Goal: Task Accomplishment & Management: Complete application form

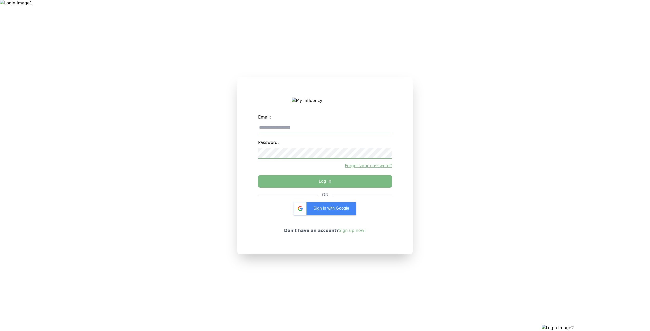
click at [592, 25] on div at bounding box center [541, 165] width 217 height 331
click at [314, 133] on input "email" at bounding box center [325, 128] width 134 height 11
type input "**********"
click at [308, 182] on button "Log in" at bounding box center [325, 180] width 140 height 13
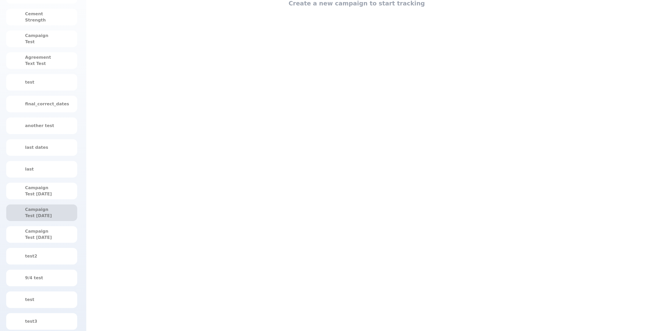
scroll to position [91, 0]
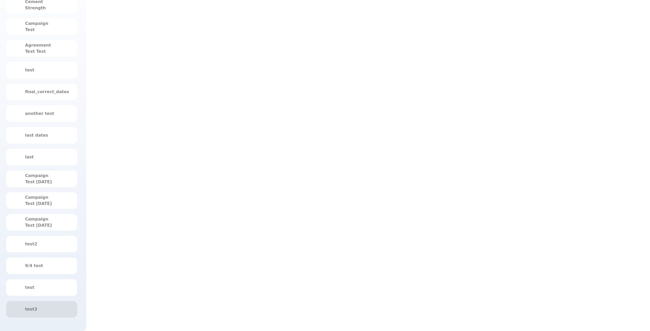
click at [52, 305] on div "test3" at bounding box center [41, 309] width 71 height 17
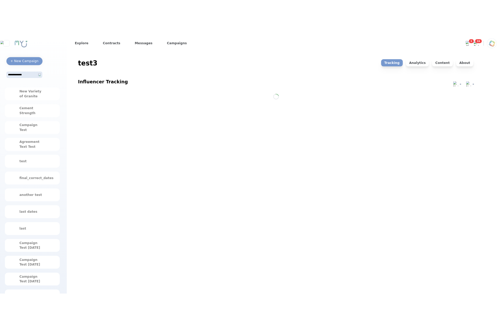
scroll to position [0, 0]
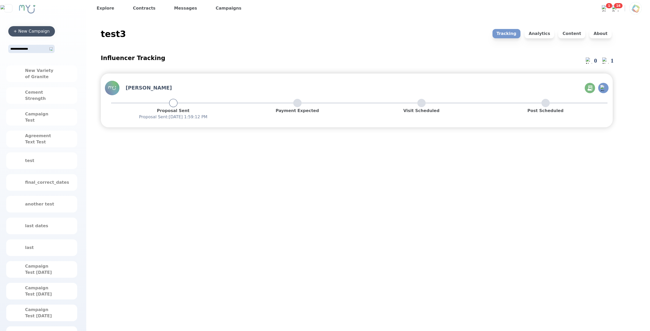
click at [47, 32] on div "+ New Campaign" at bounding box center [31, 31] width 36 height 6
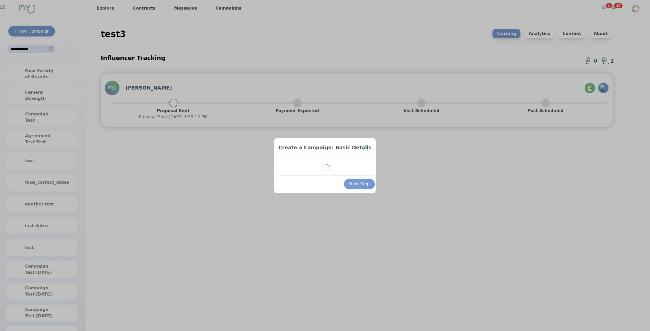
select select "*"
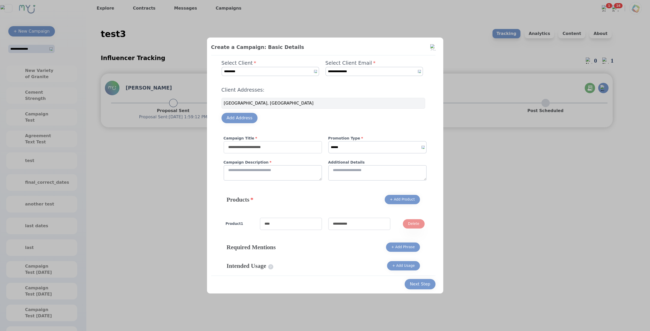
click at [280, 149] on input "text" at bounding box center [273, 147] width 98 height 12
type input "****"
select select "*"
click option "*******" at bounding box center [0, 0] width 0 height 0
click at [282, 193] on div "**********" at bounding box center [323, 168] width 224 height 216
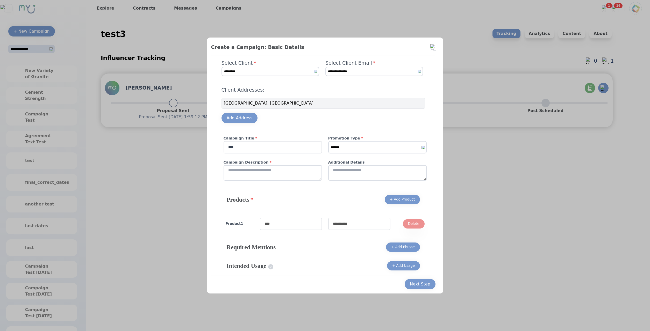
click at [287, 178] on textarea at bounding box center [273, 173] width 98 height 16
type textarea "****"
click at [302, 214] on div "Product 1 Delete" at bounding box center [324, 224] width 207 height 21
click at [301, 228] on input "text" at bounding box center [291, 224] width 62 height 12
type input "****"
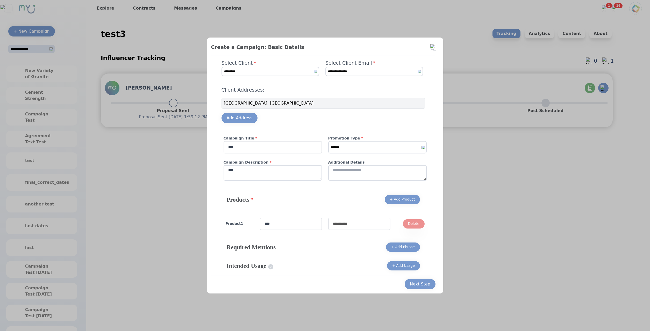
click at [345, 221] on input "text" at bounding box center [359, 224] width 62 height 12
type input "****"
click at [358, 177] on textarea at bounding box center [377, 173] width 98 height 16
click at [414, 284] on div "Next Step" at bounding box center [420, 284] width 20 height 6
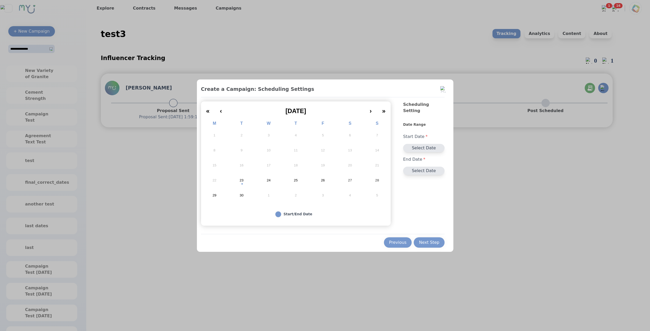
click at [268, 183] on abbr "24" at bounding box center [269, 180] width 4 height 5
click at [377, 193] on button "5" at bounding box center [376, 195] width 27 height 15
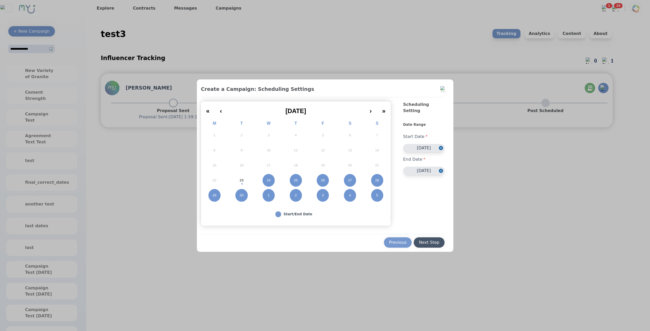
click at [430, 240] on div "Next Step" at bounding box center [429, 243] width 20 height 6
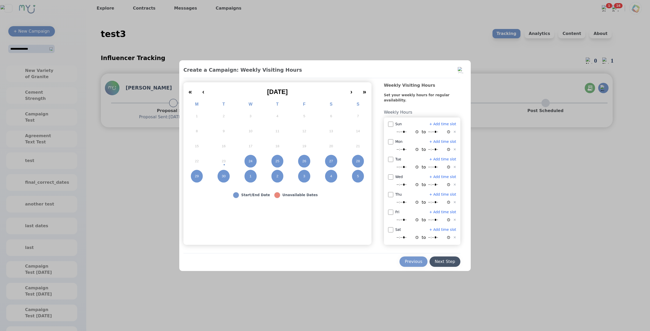
click at [444, 258] on button "Next Step" at bounding box center [444, 262] width 31 height 10
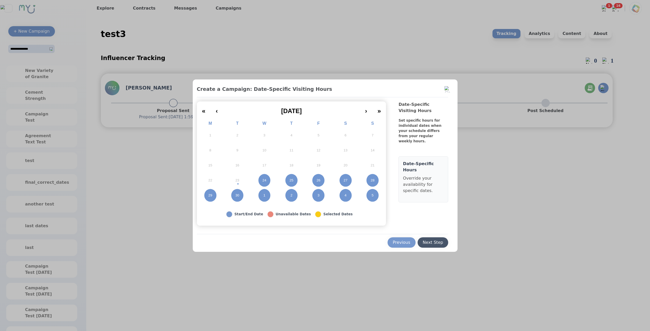
click at [437, 243] on div "Next Step" at bounding box center [433, 243] width 20 height 6
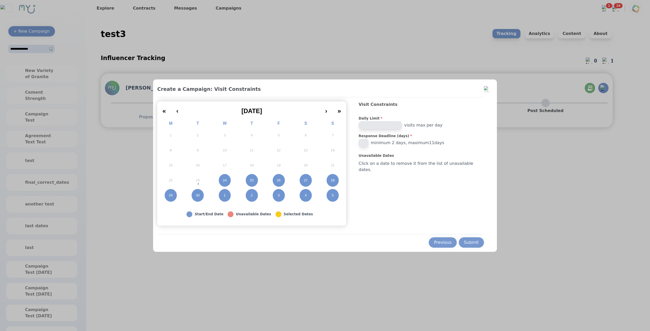
drag, startPoint x: 372, startPoint y: 142, endPoint x: 351, endPoint y: 138, distance: 21.0
click at [358, 139] on input "*" at bounding box center [363, 143] width 10 height 8
click at [369, 144] on input "*" at bounding box center [363, 143] width 10 height 8
click at [369, 144] on input "**" at bounding box center [363, 143] width 10 height 8
click at [472, 204] on div "Visit Constraints Daily Limit * * visits max per day Response Deadline (days) *…" at bounding box center [420, 164] width 125 height 124
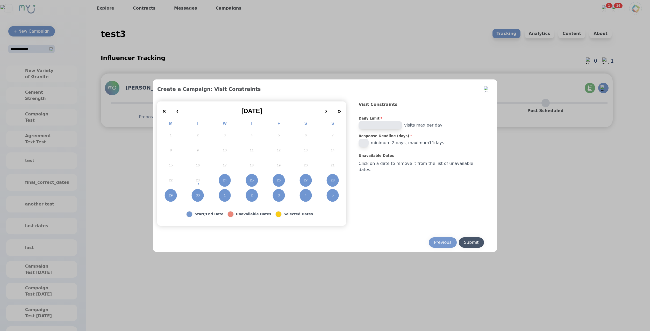
click at [468, 240] on div "Submit" at bounding box center [471, 243] width 15 height 6
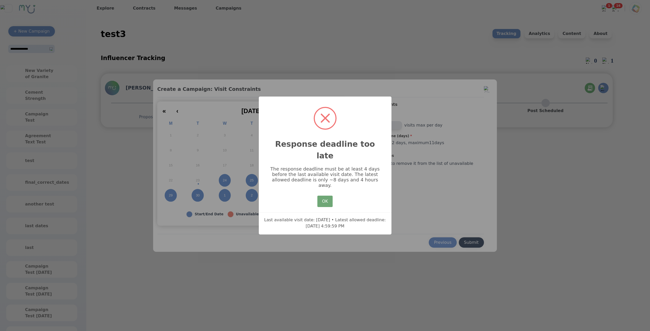
click at [325, 196] on button "OK" at bounding box center [324, 201] width 15 height 11
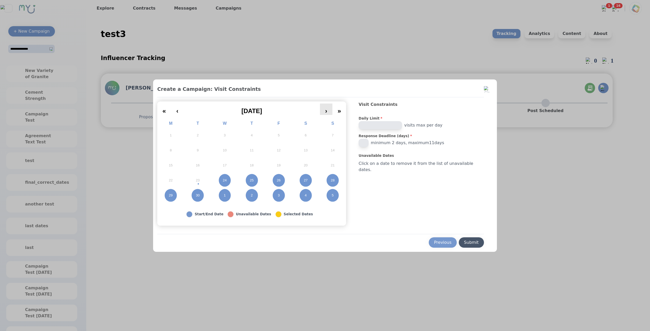
click at [331, 109] on button "›" at bounding box center [326, 109] width 12 height 11
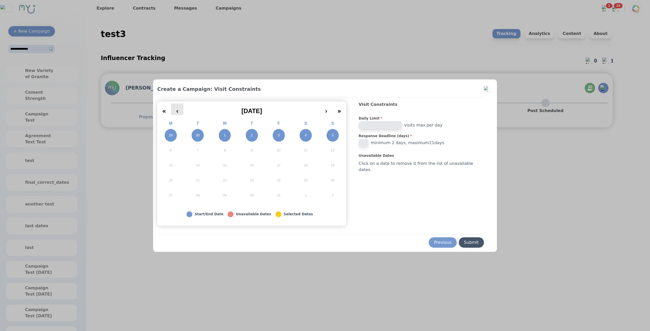
click at [183, 111] on button "‹" at bounding box center [177, 109] width 12 height 11
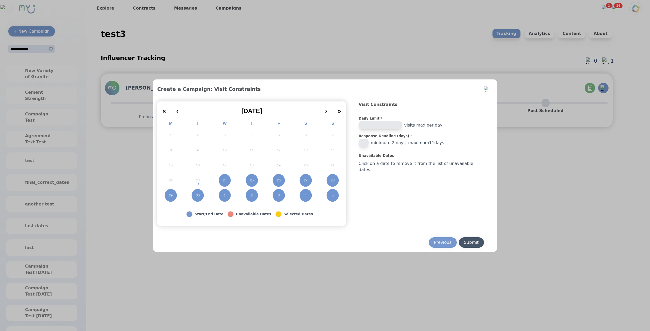
click at [369, 142] on input "**" at bounding box center [363, 143] width 10 height 8
click at [468, 240] on div "Submit" at bounding box center [471, 243] width 15 height 6
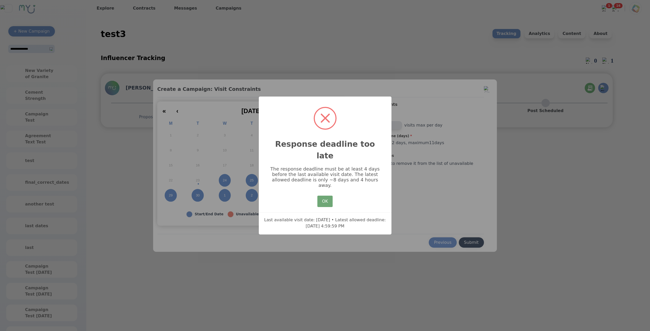
click at [328, 196] on button "OK" at bounding box center [324, 201] width 15 height 11
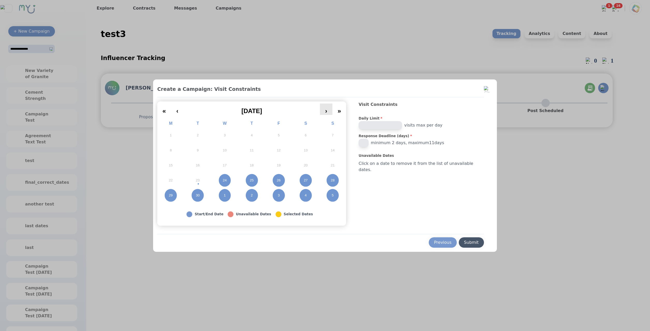
click at [332, 111] on button "›" at bounding box center [326, 109] width 12 height 11
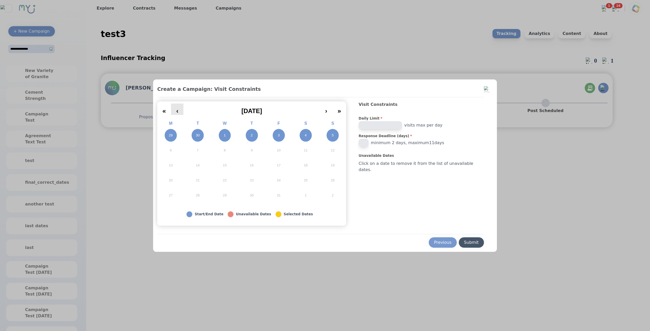
click at [183, 112] on button "‹" at bounding box center [177, 109] width 12 height 11
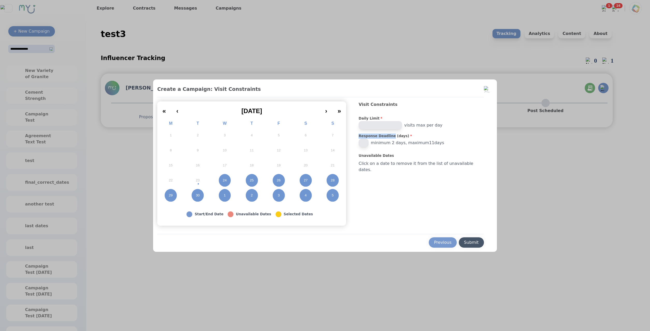
drag, startPoint x: 368, startPoint y: 137, endPoint x: 401, endPoint y: 137, distance: 33.4
click at [401, 137] on label "Response Deadline (days) *" at bounding box center [420, 136] width 125 height 5
copy label "Response Deadline"
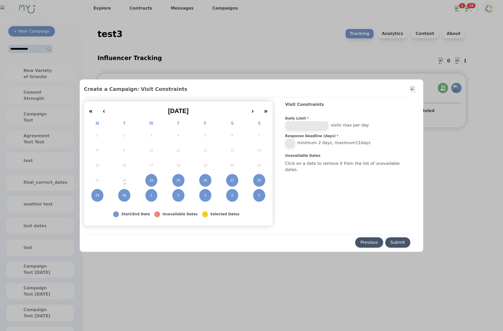
click at [361, 242] on div "Previous" at bounding box center [370, 243] width 18 height 6
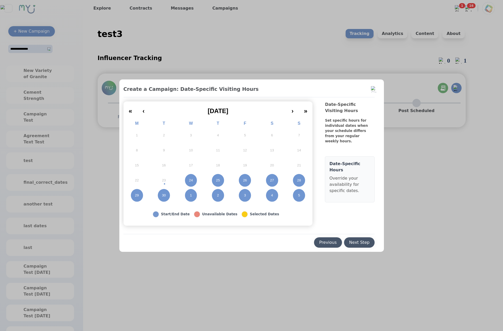
click at [321, 244] on div "Previous" at bounding box center [328, 243] width 18 height 6
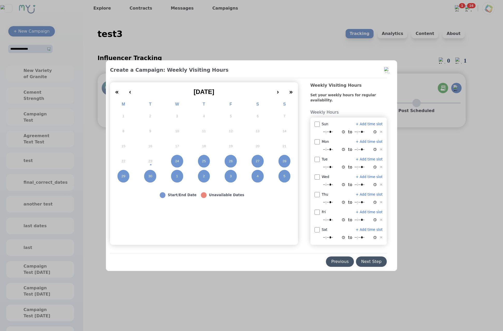
click at [336, 265] on button "Previous" at bounding box center [340, 262] width 28 height 10
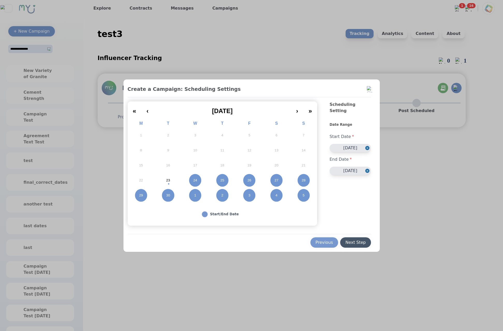
click at [171, 182] on button "23" at bounding box center [168, 180] width 27 height 15
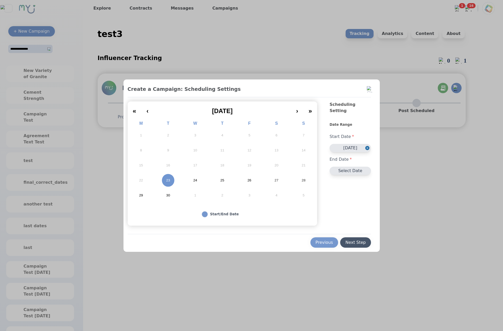
click at [277, 196] on abbr "4" at bounding box center [277, 195] width 2 height 5
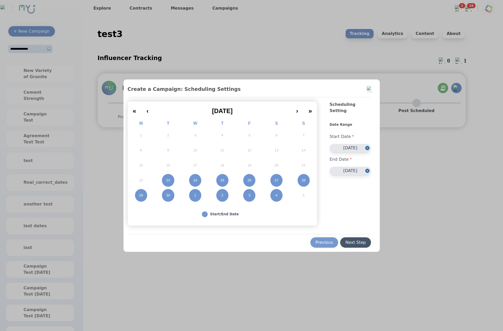
click at [364, 243] on div "Next Step" at bounding box center [355, 243] width 20 height 6
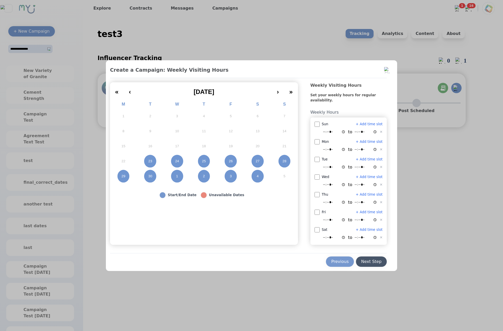
click at [373, 260] on div "Next Step" at bounding box center [371, 262] width 20 height 6
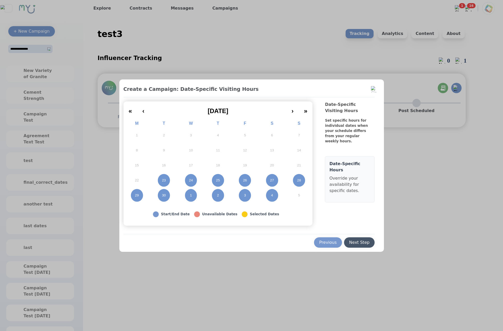
click at [364, 240] on div "Next Step" at bounding box center [359, 243] width 20 height 6
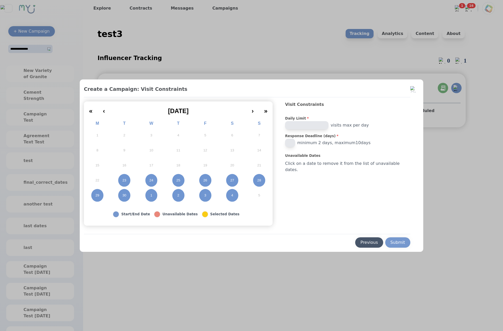
click at [362, 243] on div "Previous" at bounding box center [370, 243] width 18 height 6
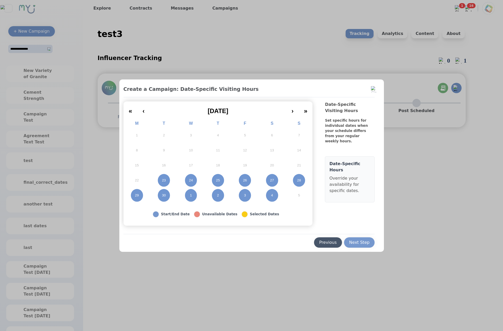
click at [326, 241] on div "Previous" at bounding box center [328, 243] width 18 height 6
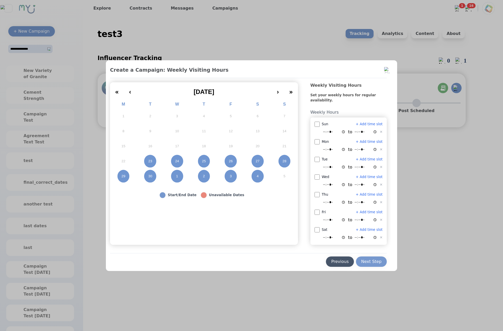
click at [337, 259] on div "Previous" at bounding box center [340, 262] width 18 height 6
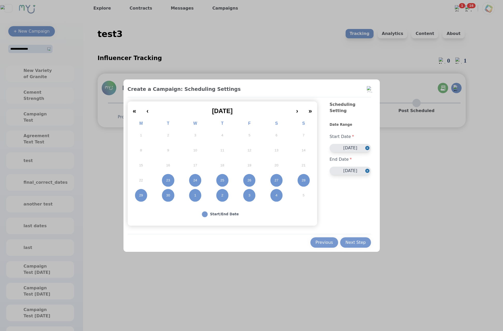
click at [175, 183] on button "23" at bounding box center [168, 180] width 27 height 15
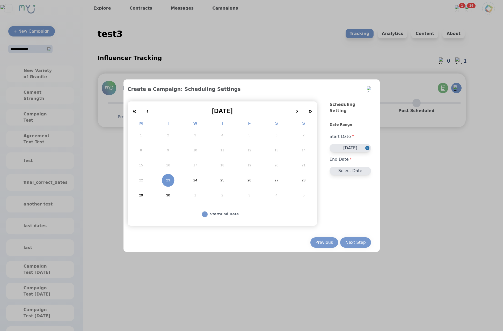
click at [278, 194] on button "4" at bounding box center [276, 195] width 27 height 15
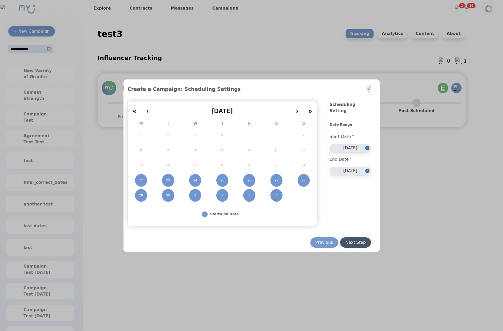
click at [358, 242] on div "Next Step" at bounding box center [355, 243] width 20 height 6
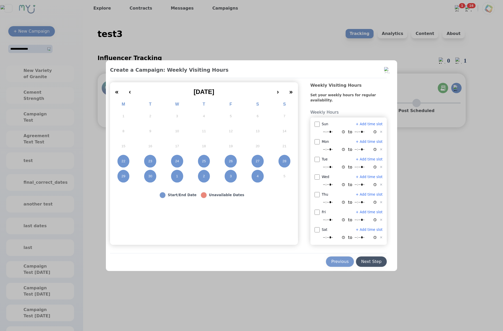
click at [373, 264] on div "Next Step" at bounding box center [371, 262] width 20 height 6
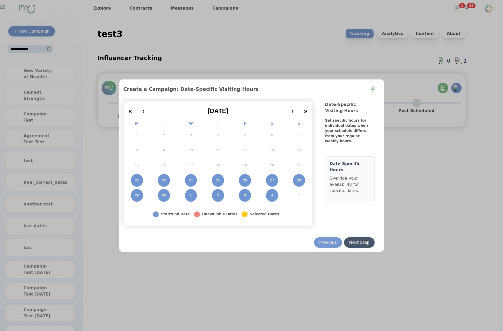
click at [366, 243] on div "Next Step" at bounding box center [359, 243] width 20 height 6
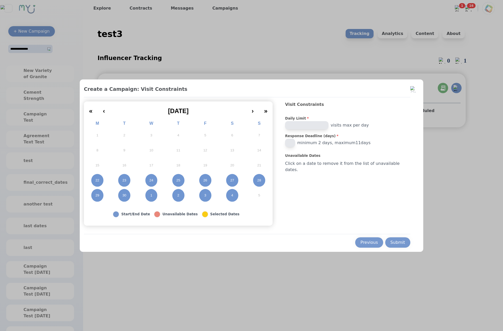
click at [421, 179] on div at bounding box center [251, 165] width 503 height 331
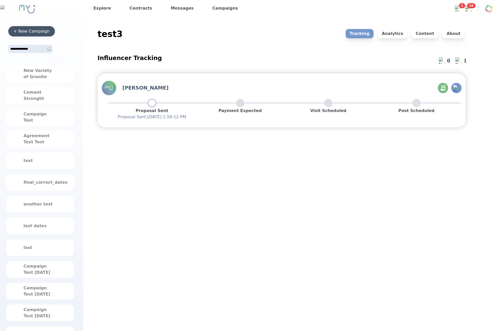
click at [22, 32] on div "+ New Campaign" at bounding box center [31, 31] width 36 height 6
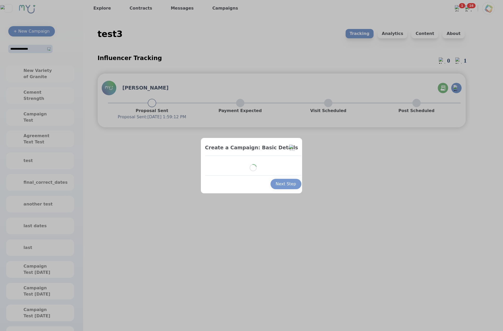
select select "*"
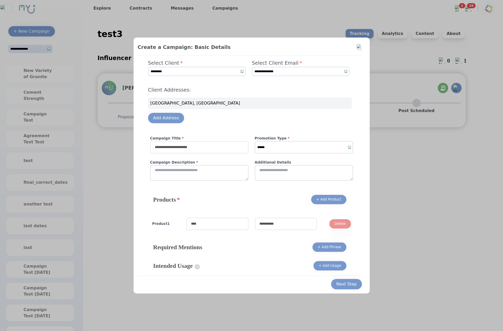
click at [237, 154] on input "text" at bounding box center [199, 147] width 98 height 12
type input "****"
click at [255, 141] on select "****** ******* *******" at bounding box center [304, 147] width 98 height 12
select select "*"
click option "*******" at bounding box center [0, 0] width 0 height 0
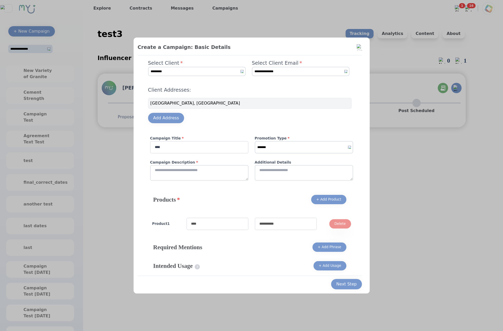
click at [235, 165] on h4 "Campaign Description *" at bounding box center [199, 162] width 98 height 5
click at [237, 174] on textarea at bounding box center [199, 173] width 98 height 16
type textarea "****"
click at [246, 229] on input "text" at bounding box center [217, 224] width 62 height 12
type input "****"
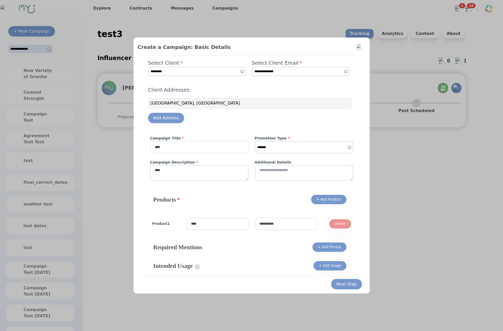
click at [269, 224] on input "text" at bounding box center [286, 224] width 62 height 12
type input "****"
click at [349, 284] on div "Next Step" at bounding box center [346, 284] width 20 height 6
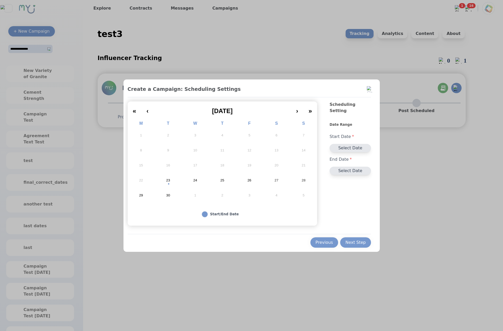
click at [170, 179] on abbr "23" at bounding box center [168, 180] width 4 height 5
click at [173, 191] on button "30" at bounding box center [168, 195] width 27 height 15
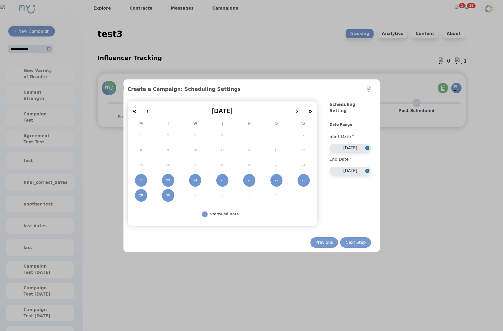
click at [170, 181] on abbr "23" at bounding box center [168, 180] width 4 height 5
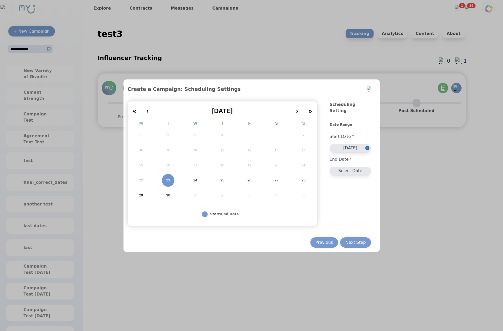
click at [191, 194] on button "1" at bounding box center [195, 195] width 27 height 15
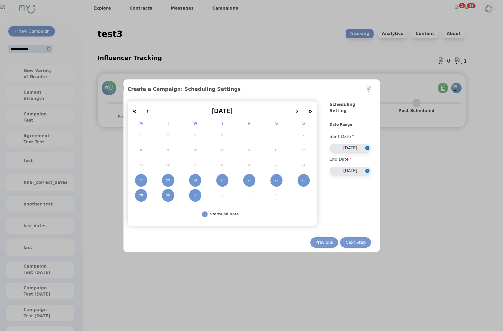
click at [171, 184] on button "23" at bounding box center [168, 180] width 27 height 15
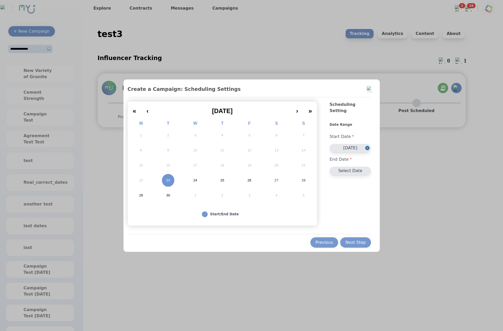
click at [185, 193] on button "1" at bounding box center [195, 195] width 27 height 15
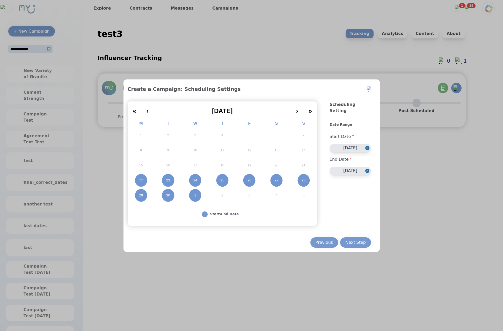
click at [173, 182] on button "23" at bounding box center [168, 180] width 27 height 15
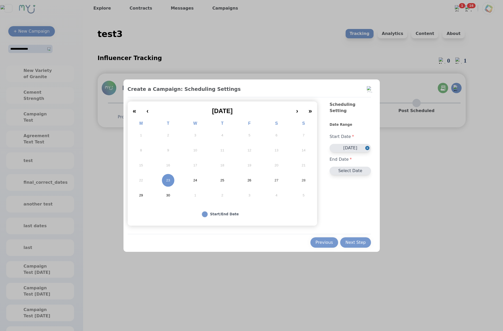
click at [215, 178] on button "25" at bounding box center [222, 180] width 27 height 15
click at [235, 184] on button "25" at bounding box center [222, 180] width 27 height 15
click at [243, 195] on button "3" at bounding box center [249, 195] width 27 height 15
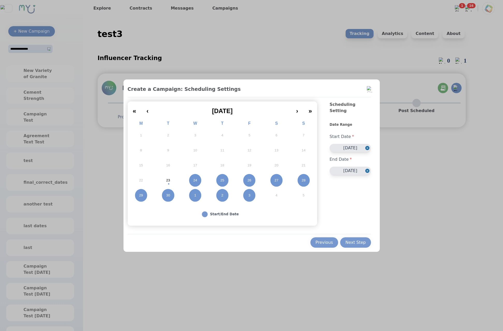
click at [242, 179] on button "26" at bounding box center [249, 180] width 27 height 15
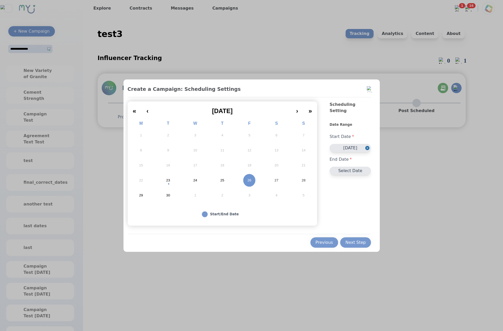
click at [249, 192] on button "3" at bounding box center [249, 195] width 27 height 15
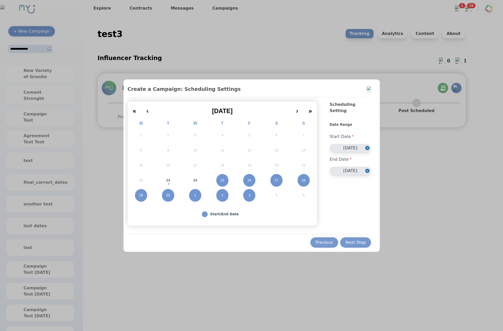
click at [247, 180] on button "26" at bounding box center [249, 180] width 27 height 15
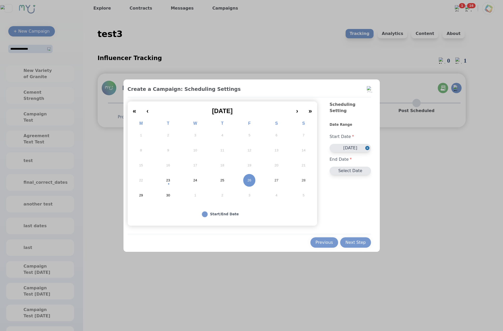
click at [246, 194] on button "3" at bounding box center [249, 195] width 27 height 15
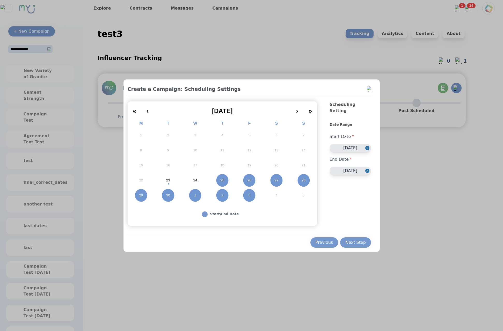
click at [247, 182] on button "26" at bounding box center [249, 180] width 27 height 15
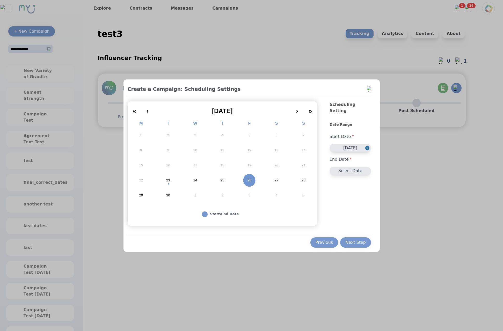
click at [246, 194] on button "3" at bounding box center [249, 195] width 27 height 15
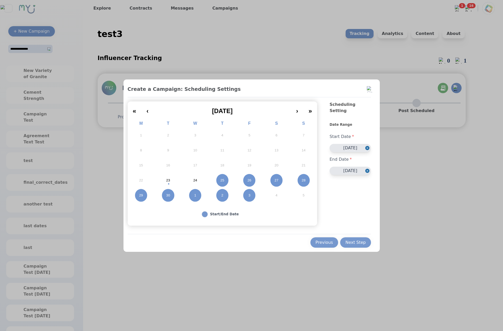
click at [338, 144] on button "09/25/2025" at bounding box center [350, 148] width 41 height 8
click at [339, 196] on div "24" at bounding box center [339, 196] width 7 height 7
click at [347, 167] on button "10/03/2025" at bounding box center [350, 171] width 41 height 8
click at [332, 196] on div "30" at bounding box center [331, 194] width 7 height 7
click at [347, 144] on button "09/24/2025" at bounding box center [350, 148] width 41 height 8
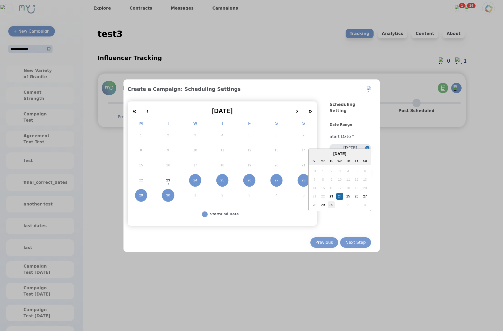
click at [332, 205] on div "30" at bounding box center [331, 204] width 7 height 7
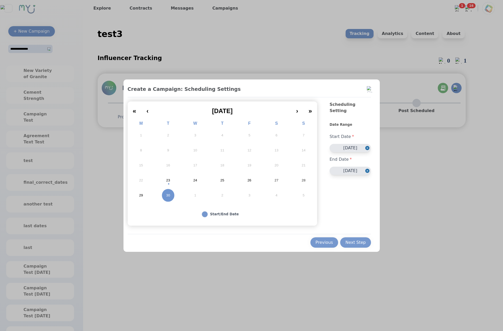
click at [344, 152] on div "End Date *" at bounding box center [350, 159] width 41 height 15
click at [348, 144] on button "09/30/2025" at bounding box center [350, 148] width 41 height 8
click at [339, 196] on div "24" at bounding box center [339, 196] width 7 height 7
click at [352, 239] on button "Next Step" at bounding box center [355, 242] width 31 height 10
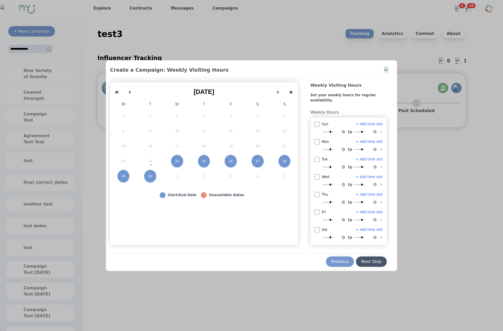
click at [369, 260] on div "Next Step" at bounding box center [371, 262] width 20 height 6
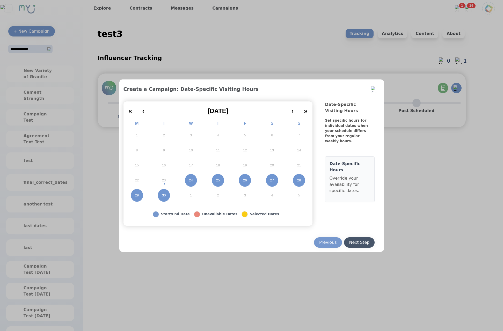
click at [364, 246] on button "Next Step" at bounding box center [359, 242] width 31 height 10
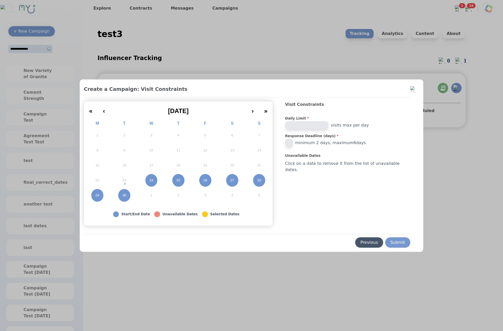
click at [355, 243] on button "Previous" at bounding box center [369, 242] width 28 height 10
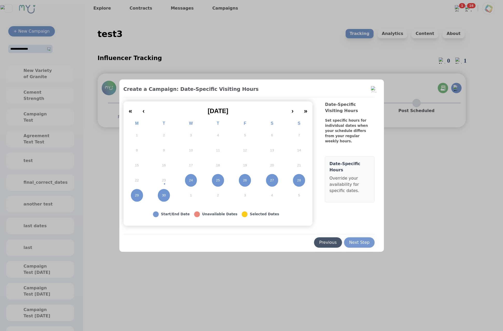
click at [334, 244] on div "Previous" at bounding box center [328, 243] width 18 height 6
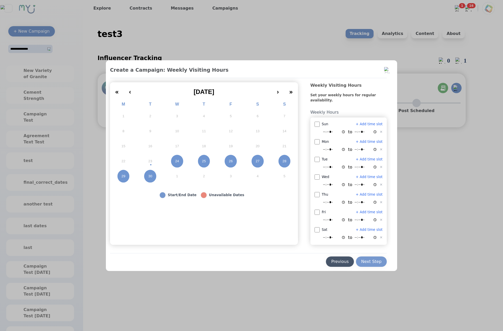
click at [335, 260] on div "Previous" at bounding box center [340, 262] width 18 height 6
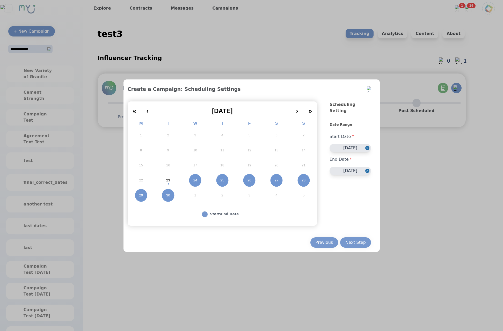
click at [176, 182] on button "23" at bounding box center [168, 180] width 27 height 15
click at [205, 195] on button "1" at bounding box center [195, 195] width 27 height 15
drag, startPoint x: 328, startPoint y: 116, endPoint x: 351, endPoint y: 121, distance: 23.8
click at [351, 121] on div "« ‹ September 2025 › » M T W T F S S 1 2 3 4 5 6 7 8 9 10 11 12 13 14 15 16 17 …" at bounding box center [250, 164] width 244 height 124
copy div "Date Range"
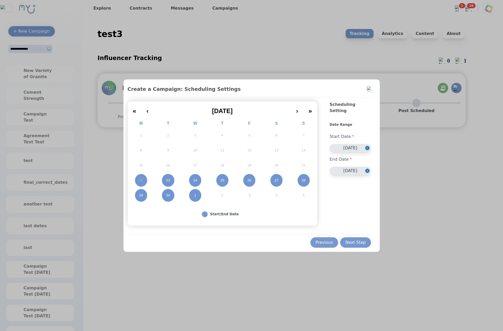
click at [348, 144] on button "09/22/2025" at bounding box center [350, 148] width 41 height 8
click at [338, 196] on div "24" at bounding box center [339, 196] width 7 height 7
click at [349, 144] on button "09/23/2025" at bounding box center [350, 148] width 41 height 8
click at [350, 198] on div "25" at bounding box center [348, 196] width 7 height 7
click at [352, 145] on button "09/24/2025" at bounding box center [350, 148] width 41 height 8
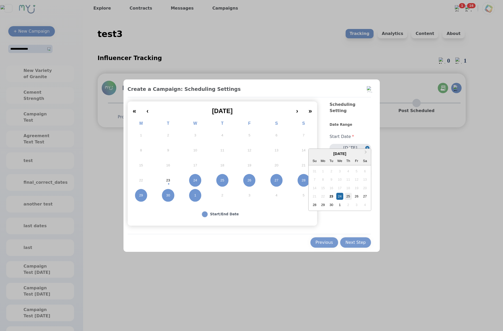
click at [350, 196] on div "25" at bounding box center [348, 196] width 7 height 7
click at [345, 144] on button "09/24/2025" at bounding box center [350, 148] width 41 height 8
click at [349, 198] on div "25" at bounding box center [348, 196] width 7 height 7
click at [353, 144] on button "09/25/2025" at bounding box center [350, 148] width 41 height 8
click at [336, 198] on div "21 22 23 24 25 26 27" at bounding box center [340, 196] width 59 height 8
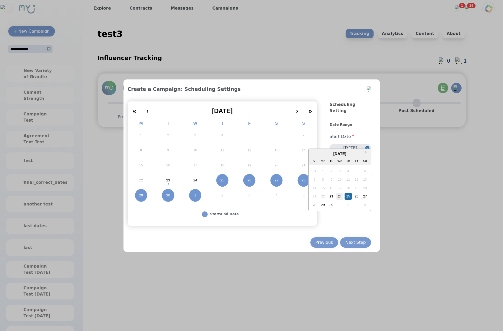
click at [339, 197] on div "24" at bounding box center [339, 196] width 7 height 7
click at [341, 144] on button "09/24/2025" at bounding box center [350, 148] width 41 height 8
click at [356, 196] on div "26" at bounding box center [356, 196] width 7 height 7
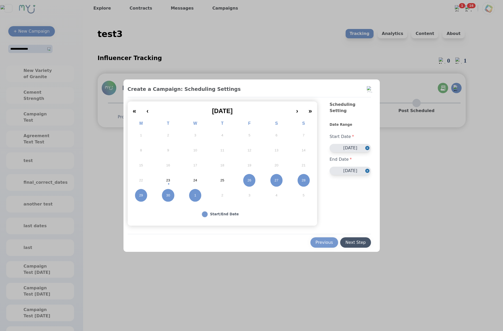
click at [361, 240] on div "Next Step" at bounding box center [355, 243] width 20 height 6
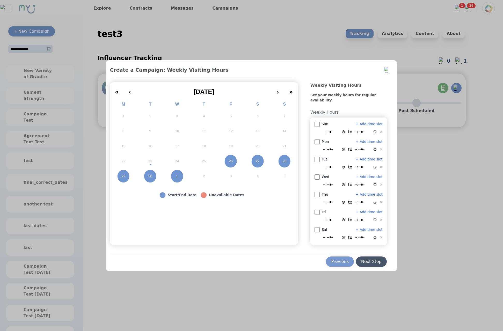
click at [369, 261] on div "Next Step" at bounding box center [371, 262] width 20 height 6
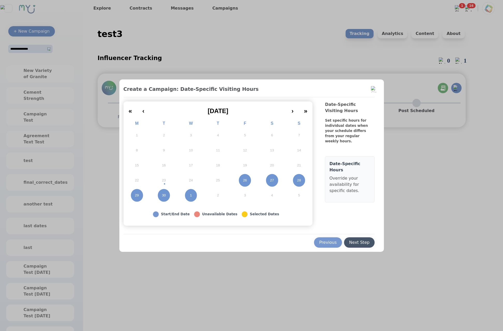
click at [368, 244] on div "Next Step" at bounding box center [359, 243] width 20 height 6
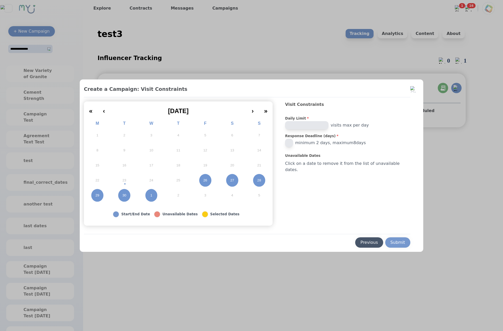
click at [355, 246] on button "Previous" at bounding box center [369, 242] width 28 height 10
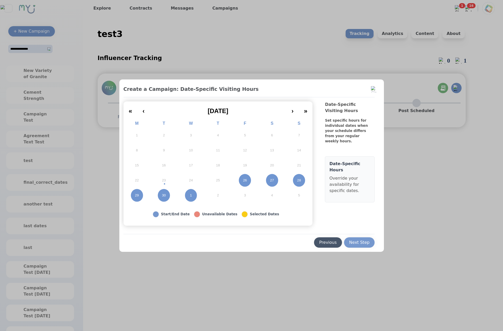
click at [328, 242] on div "Previous" at bounding box center [328, 243] width 18 height 6
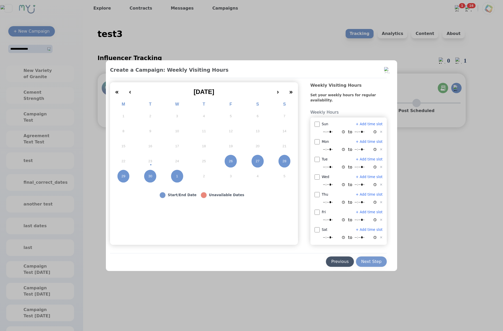
click at [342, 265] on div "Previous" at bounding box center [340, 262] width 18 height 6
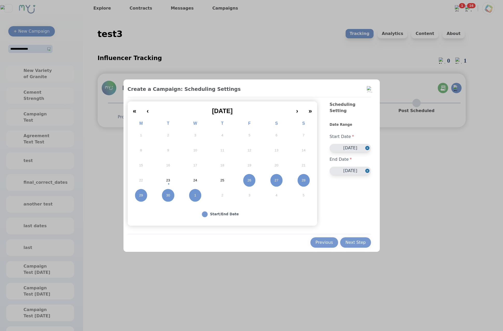
click at [343, 167] on button "10/01/2025" at bounding box center [350, 171] width 41 height 8
click at [348, 193] on div "2" at bounding box center [348, 194] width 7 height 7
click at [354, 244] on div "Next Step" at bounding box center [355, 243] width 20 height 6
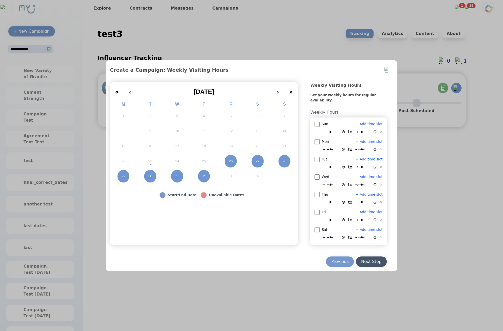
click at [373, 259] on div "Next Step" at bounding box center [371, 262] width 20 height 6
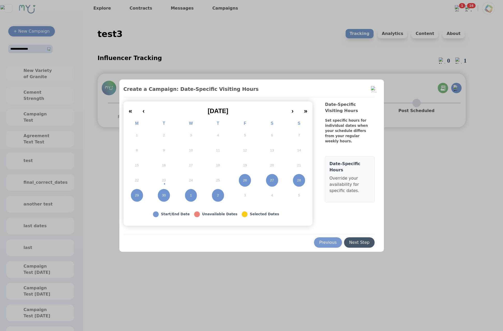
click at [369, 242] on div "Next Step" at bounding box center [359, 243] width 20 height 6
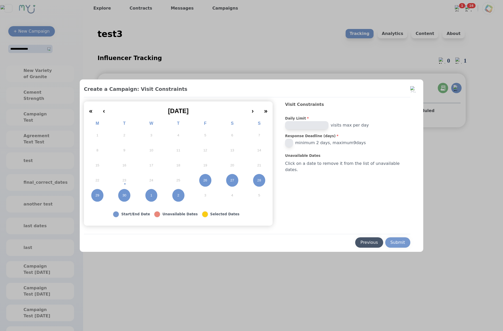
click at [359, 239] on button "Previous" at bounding box center [369, 242] width 28 height 10
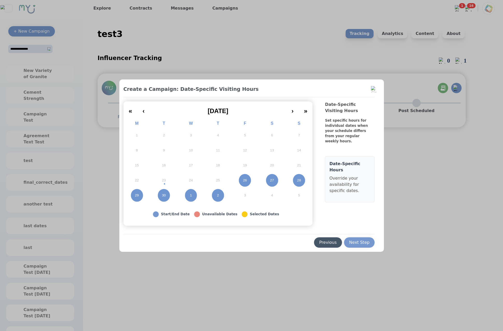
click at [331, 244] on div "Previous" at bounding box center [328, 243] width 18 height 6
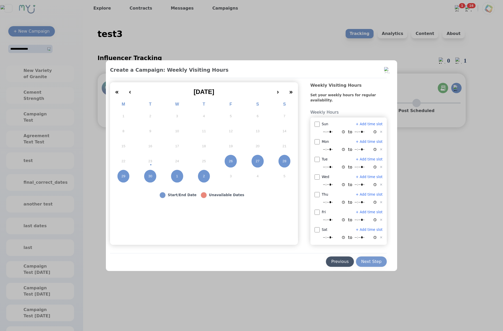
click at [343, 260] on div "Previous" at bounding box center [340, 262] width 18 height 6
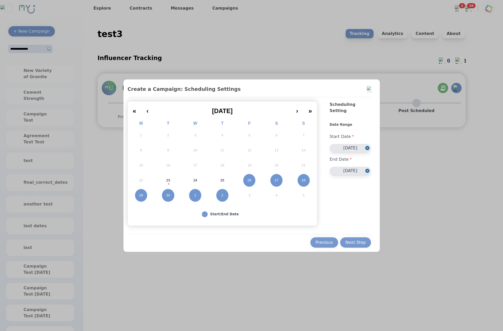
click at [220, 180] on button "25" at bounding box center [222, 180] width 27 height 15
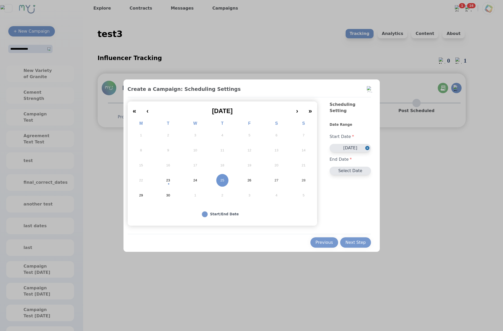
click at [170, 194] on button "30" at bounding box center [168, 195] width 27 height 15
click at [366, 243] on div "Next Step" at bounding box center [355, 243] width 20 height 6
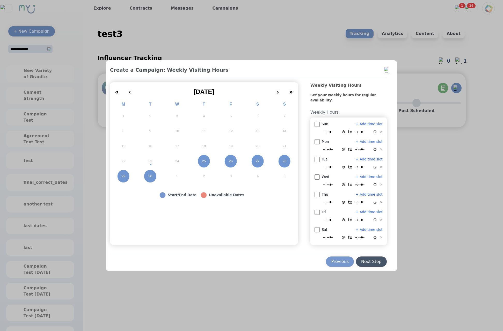
click at [377, 257] on button "Next Step" at bounding box center [371, 262] width 31 height 10
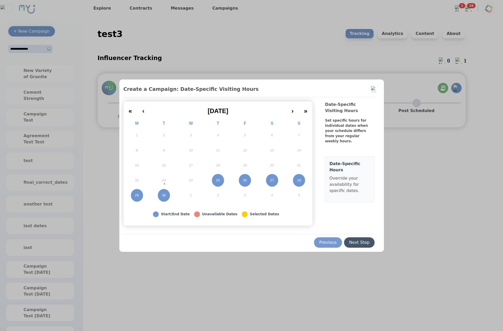
click at [368, 241] on div "Next Step" at bounding box center [359, 243] width 20 height 6
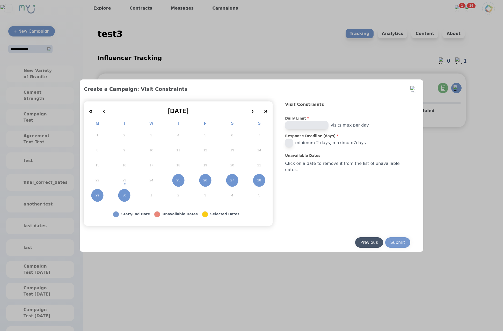
click at [365, 241] on div "Previous" at bounding box center [370, 243] width 18 height 6
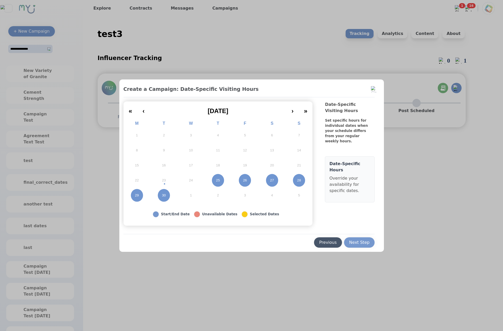
click at [328, 242] on div "Previous" at bounding box center [328, 243] width 18 height 6
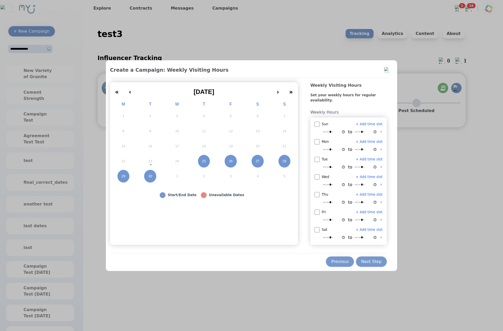
click at [340, 256] on div "Previous Next Step" at bounding box center [248, 260] width 277 height 14
click at [340, 260] on div "Previous" at bounding box center [340, 262] width 18 height 6
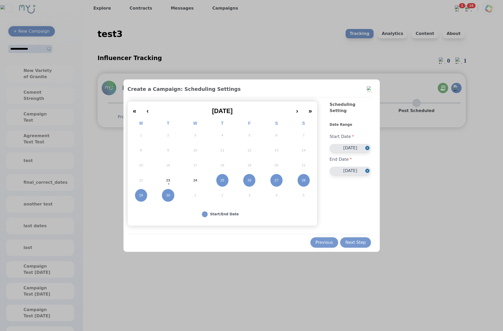
click at [220, 196] on button "2" at bounding box center [222, 195] width 27 height 15
click at [253, 137] on button "3" at bounding box center [249, 135] width 27 height 15
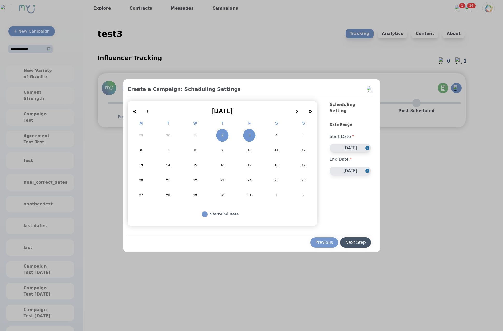
click at [349, 235] on div "Previous Next Step" at bounding box center [250, 241] width 244 height 14
click at [350, 237] on button "Next Step" at bounding box center [355, 242] width 31 height 10
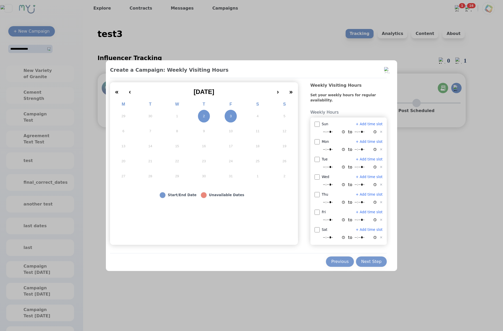
click at [372, 253] on div "Create a Campaign: Weekly Visiting Hours « ‹ October 2025 › » M T W T F S S 29 …" at bounding box center [248, 167] width 277 height 200
click at [374, 259] on div "Next Step" at bounding box center [371, 262] width 20 height 6
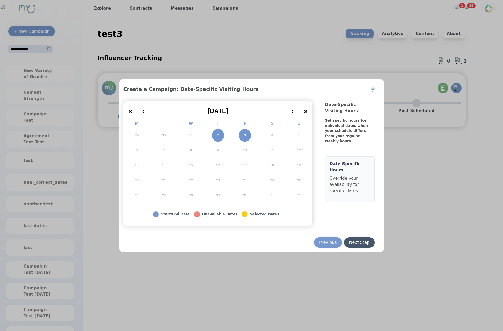
click at [368, 245] on div "Next Step" at bounding box center [359, 243] width 20 height 6
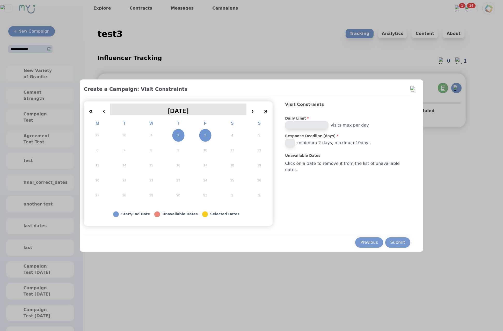
click at [120, 111] on button "October 2025" at bounding box center [178, 109] width 136 height 11
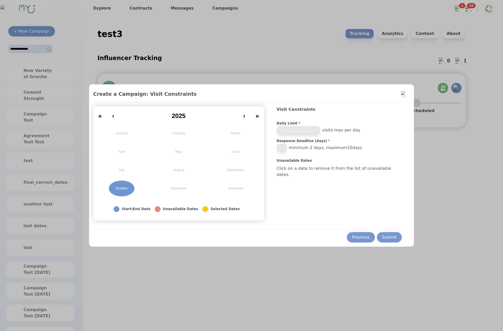
click at [128, 189] on abbr "October" at bounding box center [122, 188] width 12 height 5
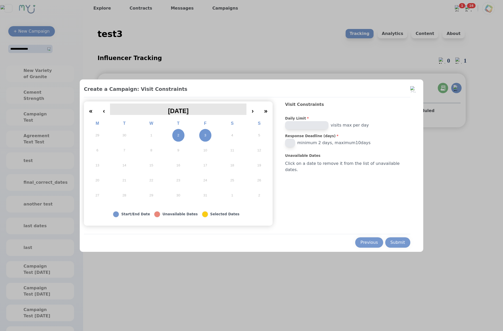
click at [183, 109] on span "October 2025" at bounding box center [178, 110] width 21 height 7
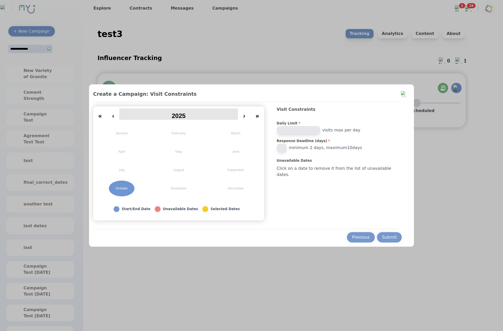
click at [200, 118] on button "2025" at bounding box center [178, 114] width 119 height 11
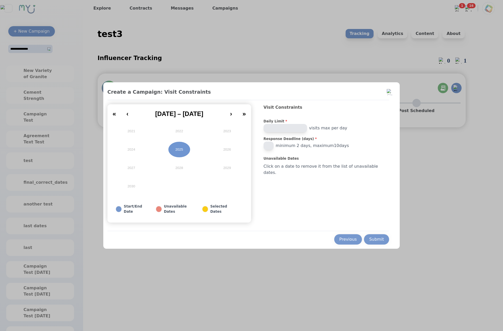
click at [191, 148] on button "2025" at bounding box center [179, 149] width 48 height 18
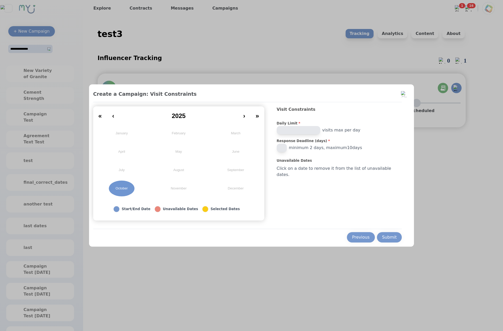
click at [138, 184] on button "October" at bounding box center [121, 188] width 57 height 18
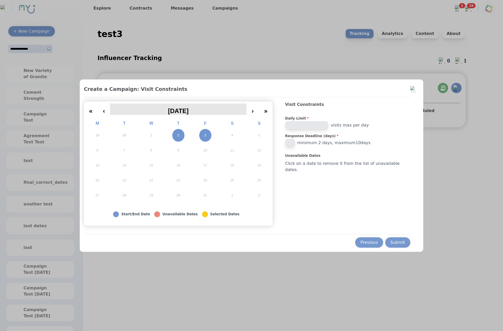
click at [189, 110] on span "October 2025" at bounding box center [178, 110] width 21 height 7
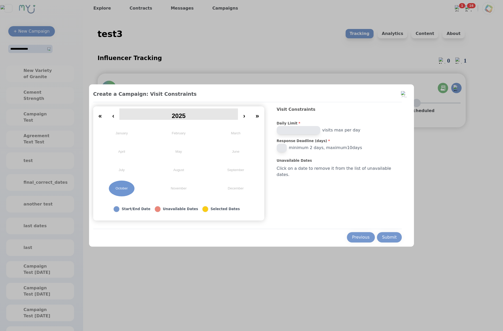
click at [185, 115] on span "2025" at bounding box center [179, 115] width 14 height 7
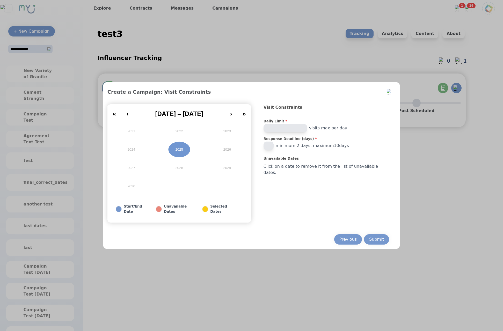
click at [189, 149] on button "2025" at bounding box center [179, 149] width 48 height 18
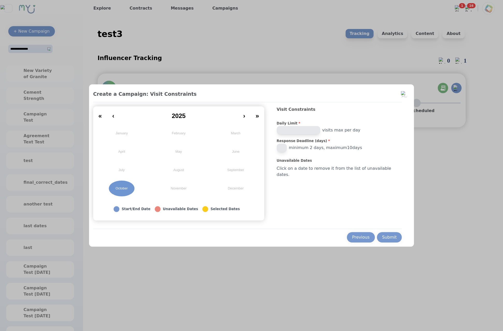
click at [129, 182] on button "October" at bounding box center [121, 188] width 57 height 18
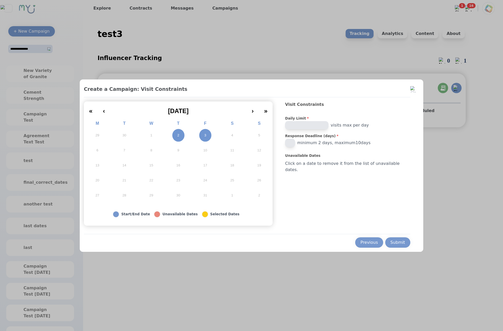
click at [424, 221] on div at bounding box center [251, 165] width 503 height 331
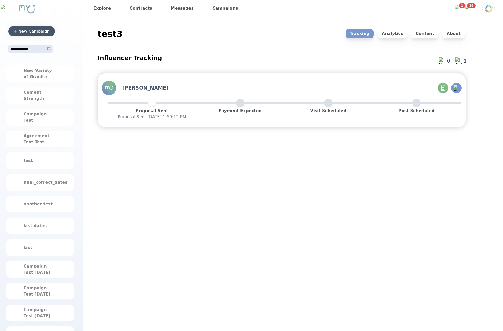
click at [21, 32] on div "+ New Campaign" at bounding box center [31, 31] width 36 height 6
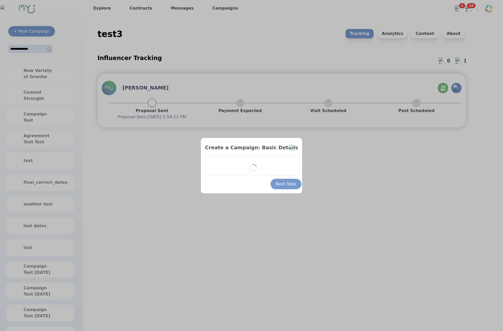
select select "*"
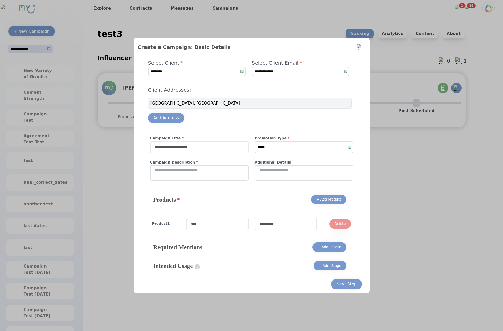
click at [209, 143] on input "text" at bounding box center [199, 147] width 98 height 12
type input "***"
click at [207, 167] on textarea "*" at bounding box center [199, 173] width 98 height 16
type textarea "**"
click at [255, 141] on select "****** ******* *******" at bounding box center [304, 147] width 98 height 12
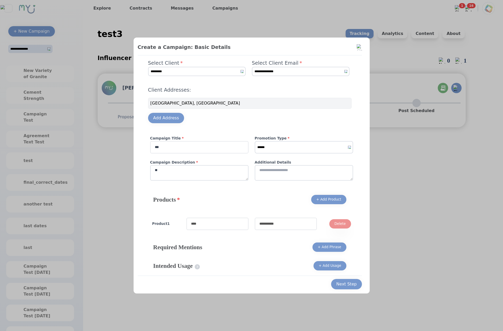
select select "*"
click option "*******" at bounding box center [0, 0] width 0 height 0
click at [228, 228] on input "text" at bounding box center [217, 224] width 62 height 12
type input "****"
click at [288, 225] on input "text" at bounding box center [286, 224] width 62 height 12
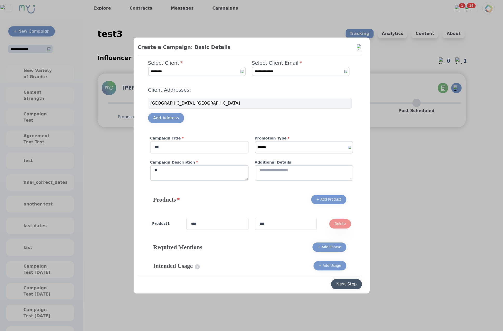
type input "****"
click at [345, 281] on div "Next Step" at bounding box center [346, 284] width 20 height 6
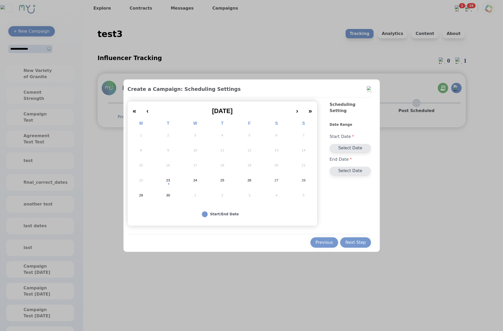
click at [223, 116] on div "« ‹ September 2025 › » M T W T F S S 1 2 3 4 5 6 7 8 9 10 11 12 13 14 15 16 17 …" at bounding box center [223, 153] width 190 height 99
click at [301, 111] on button "›" at bounding box center [297, 109] width 12 height 11
click at [147, 111] on button "‹" at bounding box center [147, 109] width 12 height 11
click at [410, 155] on div at bounding box center [251, 165] width 503 height 331
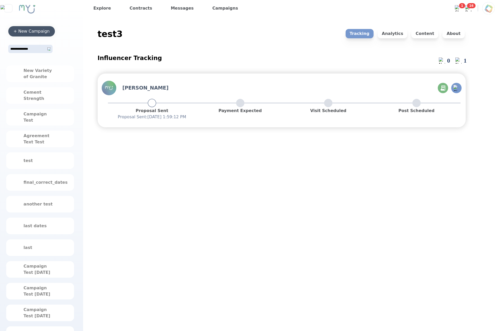
click at [50, 36] on button "+ New Campaign" at bounding box center [31, 31] width 47 height 10
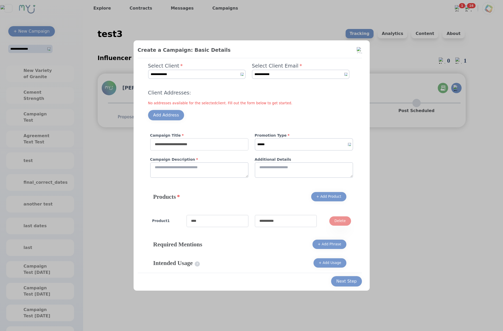
select select "*"
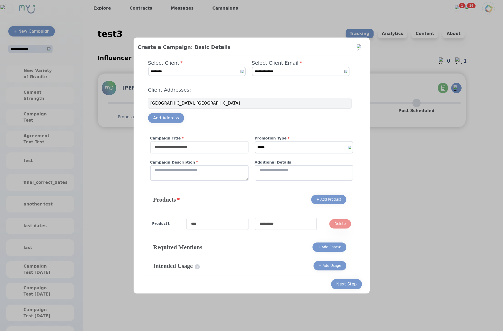
click at [228, 149] on input "text" at bounding box center [199, 147] width 98 height 12
type input "*"
click at [221, 222] on input "text" at bounding box center [217, 224] width 62 height 12
type input "*"
click at [273, 156] on div "Campaign Title * * Promotion Type * ****** ******* ******* Campaign Description…" at bounding box center [251, 161] width 207 height 51
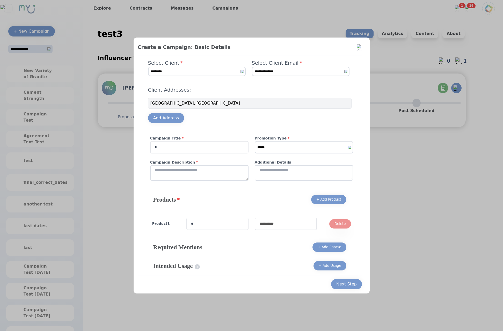
click at [255, 141] on select "****** ******* *******" at bounding box center [304, 147] width 98 height 12
select select "*"
click option "*******" at bounding box center [0, 0] width 0 height 0
click at [201, 178] on textarea at bounding box center [199, 173] width 98 height 16
type textarea "*"
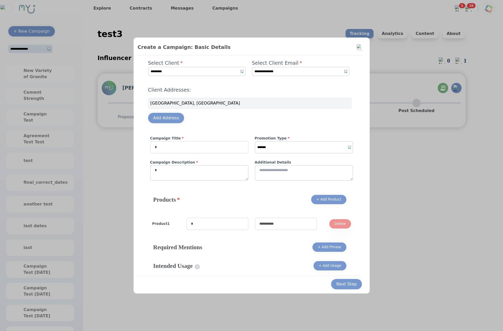
click at [291, 227] on input "text" at bounding box center [286, 224] width 62 height 12
type input "*"
click at [350, 283] on div "Next Step" at bounding box center [346, 284] width 20 height 6
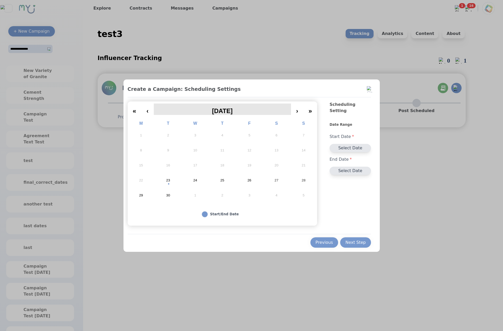
click at [228, 110] on span "September 2025" at bounding box center [222, 110] width 21 height 7
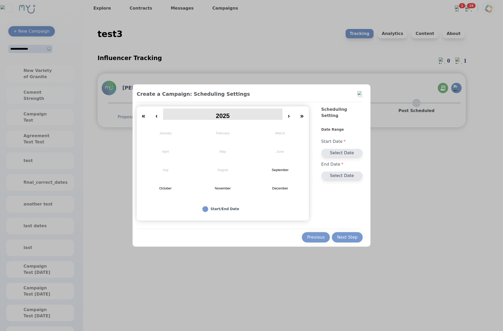
click at [224, 116] on span "2025" at bounding box center [223, 115] width 14 height 7
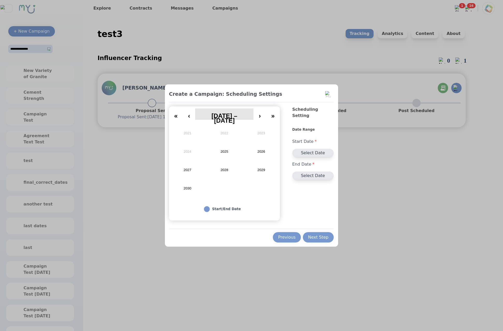
click at [227, 117] on span "2021 – 2030" at bounding box center [225, 118] width 26 height 12
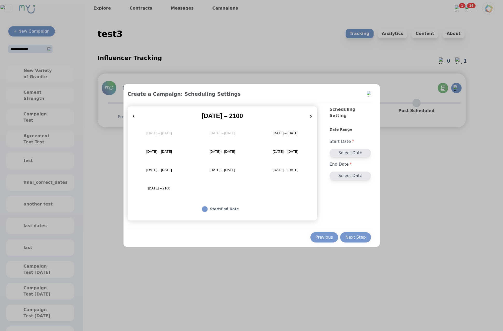
click at [286, 136] on button "2021 – 2030" at bounding box center [285, 133] width 63 height 18
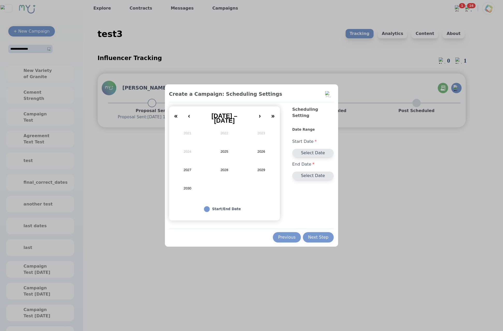
click at [221, 152] on button "2025" at bounding box center [224, 151] width 37 height 18
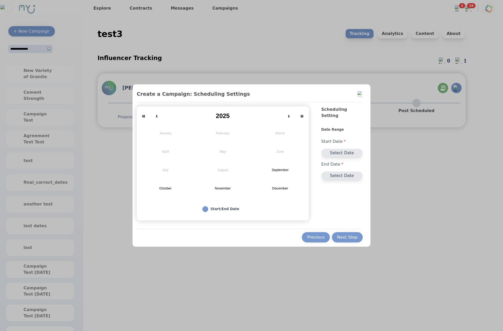
click at [266, 172] on button "September" at bounding box center [279, 170] width 57 height 18
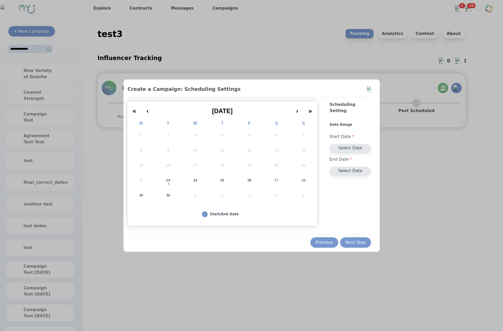
click at [413, 208] on div at bounding box center [251, 165] width 503 height 331
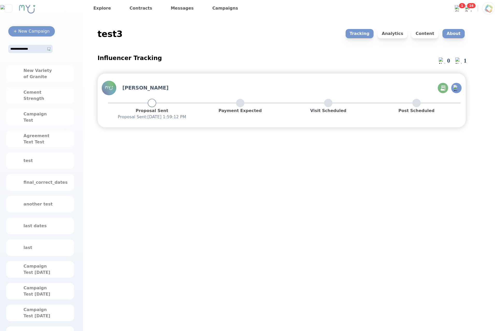
click at [446, 35] on p "About" at bounding box center [454, 33] width 22 height 9
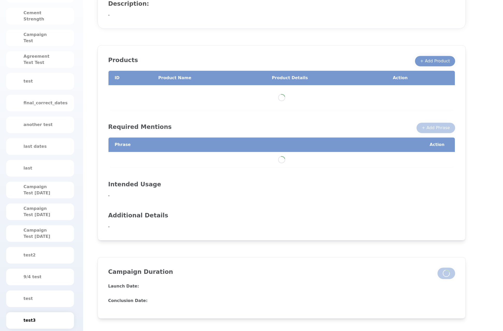
scroll to position [91, 0]
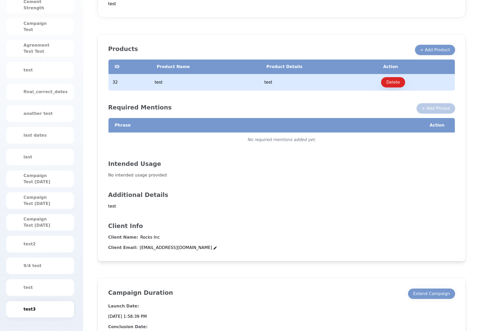
click at [434, 301] on div "Launch Date: 9/27/2025, 1:58:39 PM Conclusion Date: 10/8/2025, 1:58:39 PM" at bounding box center [281, 319] width 347 height 41
click at [435, 298] on button "Extend Campaign" at bounding box center [431, 294] width 47 height 10
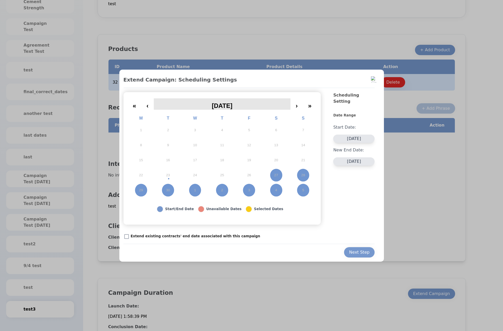
click at [214, 108] on span "September 2025" at bounding box center [222, 105] width 21 height 7
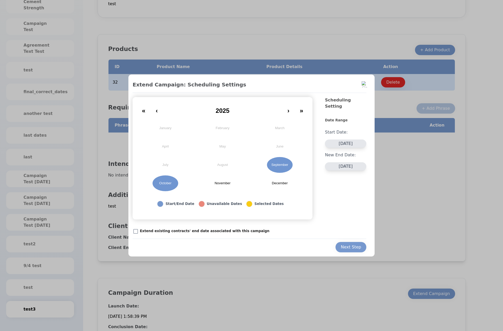
click at [283, 167] on abbr "September" at bounding box center [279, 165] width 17 height 5
click at [280, 163] on abbr "September" at bounding box center [279, 165] width 17 height 5
click at [198, 180] on button "November" at bounding box center [222, 183] width 57 height 18
click at [172, 183] on button "October" at bounding box center [165, 183] width 57 height 18
click at [455, 210] on div at bounding box center [251, 165] width 503 height 331
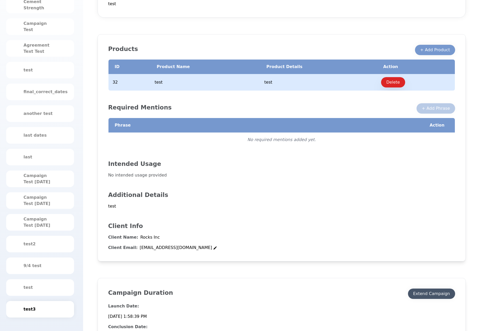
click at [420, 291] on div "Extend Campaign" at bounding box center [431, 294] width 37 height 6
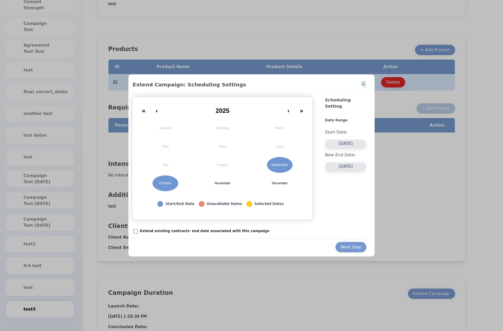
click at [279, 165] on abbr "September" at bounding box center [279, 165] width 17 height 5
click at [157, 182] on button "October" at bounding box center [165, 183] width 57 height 18
